Goal: Find specific page/section

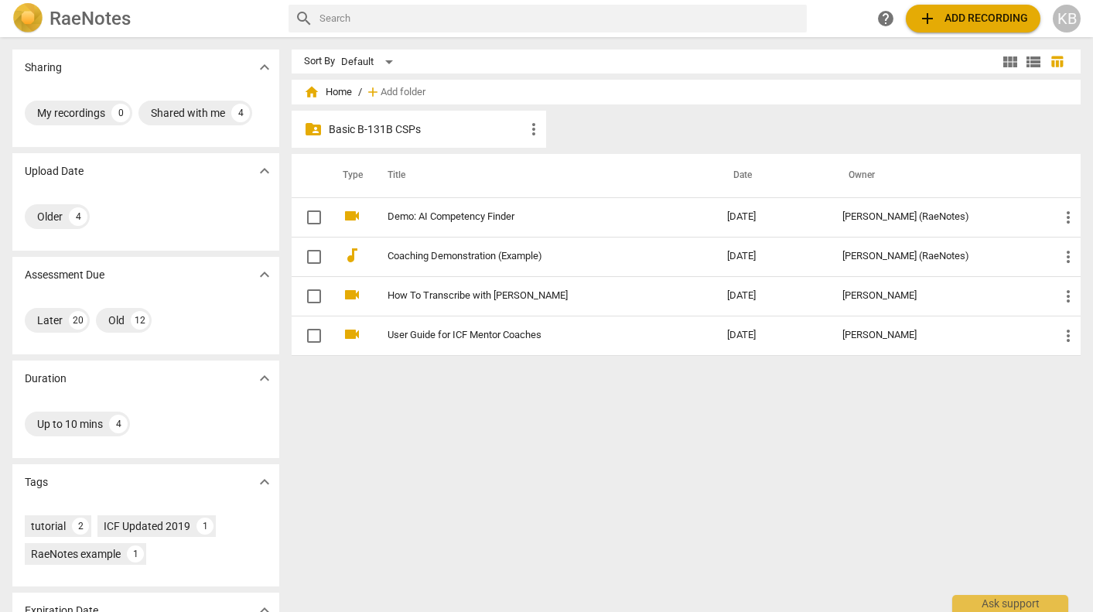
click at [376, 128] on p "Basic B-131B CSPs" at bounding box center [427, 129] width 196 height 16
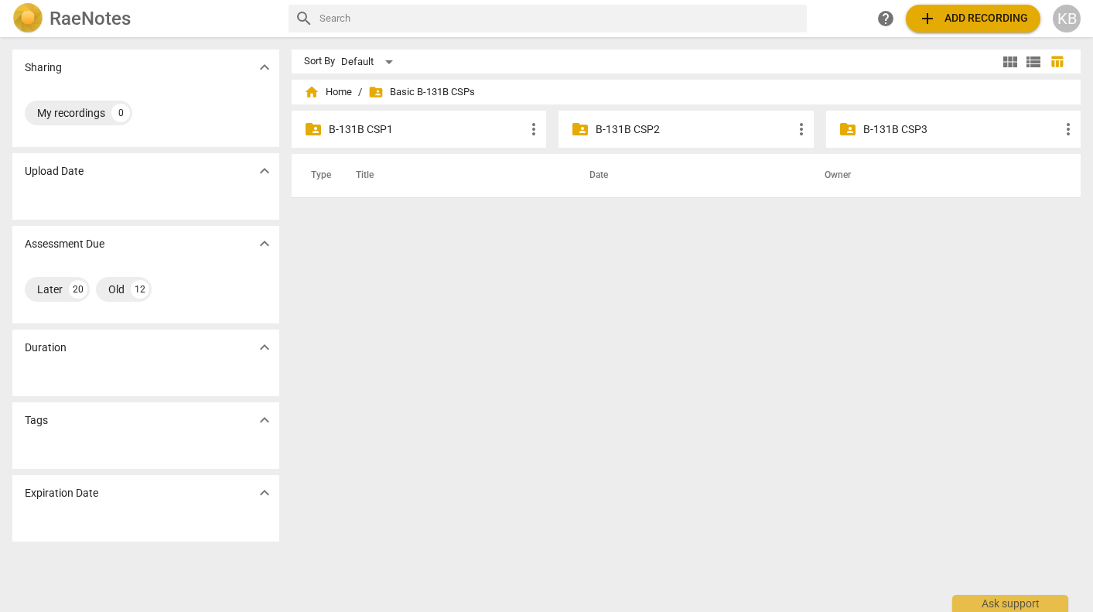
click at [636, 125] on p "B-131B CSP2" at bounding box center [694, 129] width 196 height 16
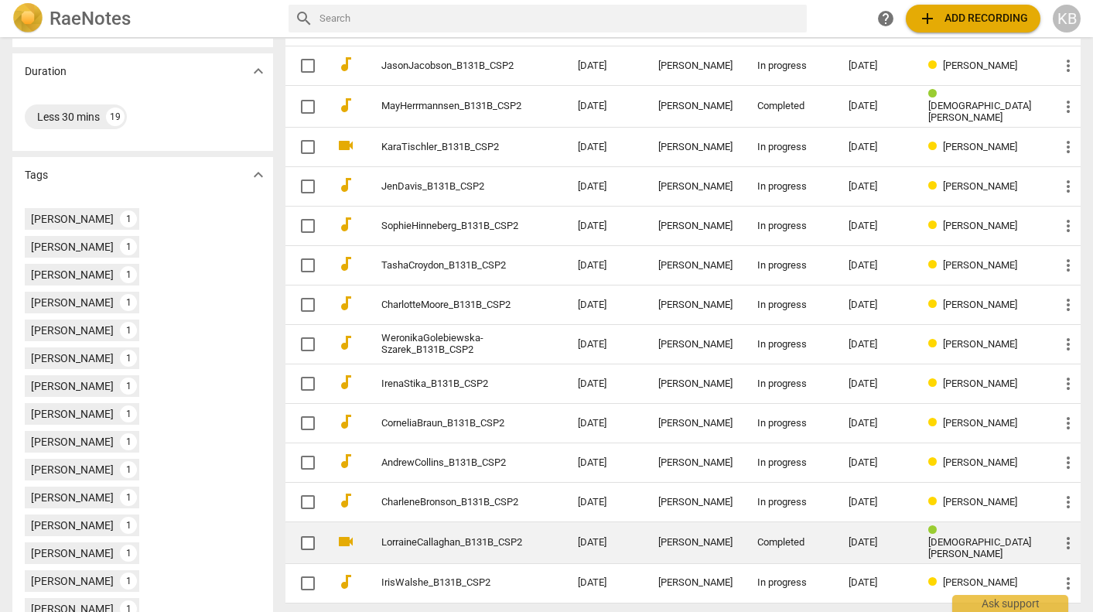
click at [631, 530] on td "[DATE]" at bounding box center [605, 543] width 80 height 42
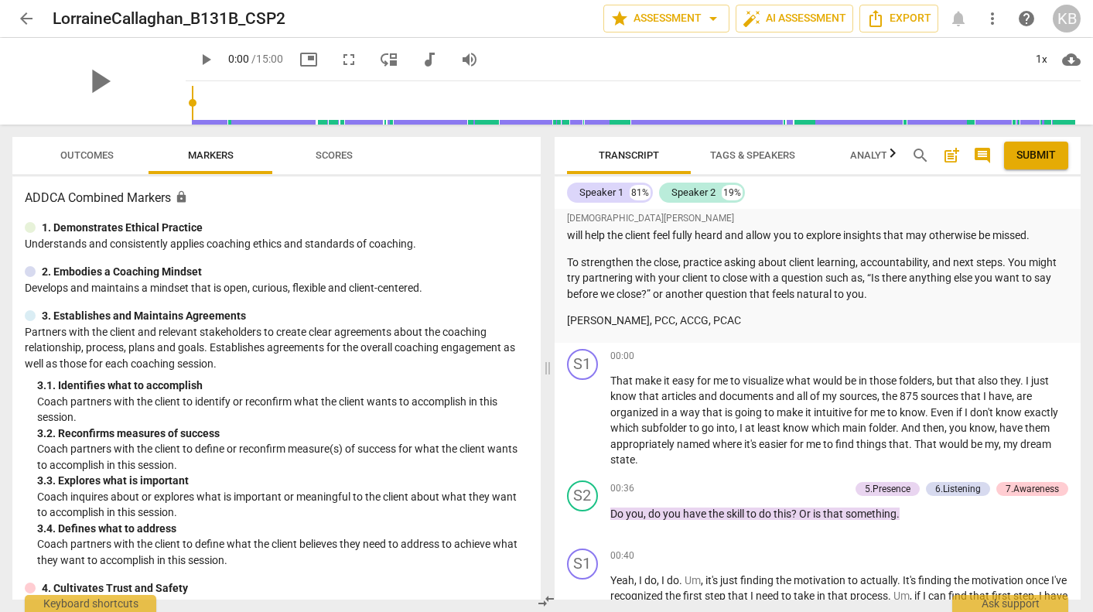
scroll to position [418, 0]
click at [39, 15] on span "arrow_back" at bounding box center [26, 18] width 28 height 19
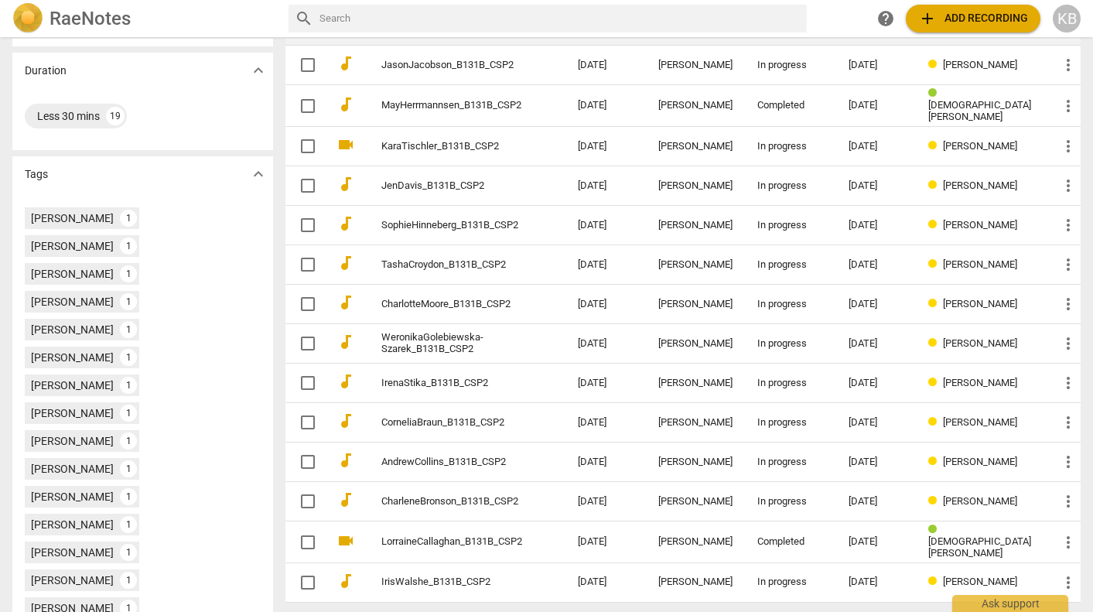
scroll to position [307, 0]
